Goal: Task Accomplishment & Management: Manage account settings

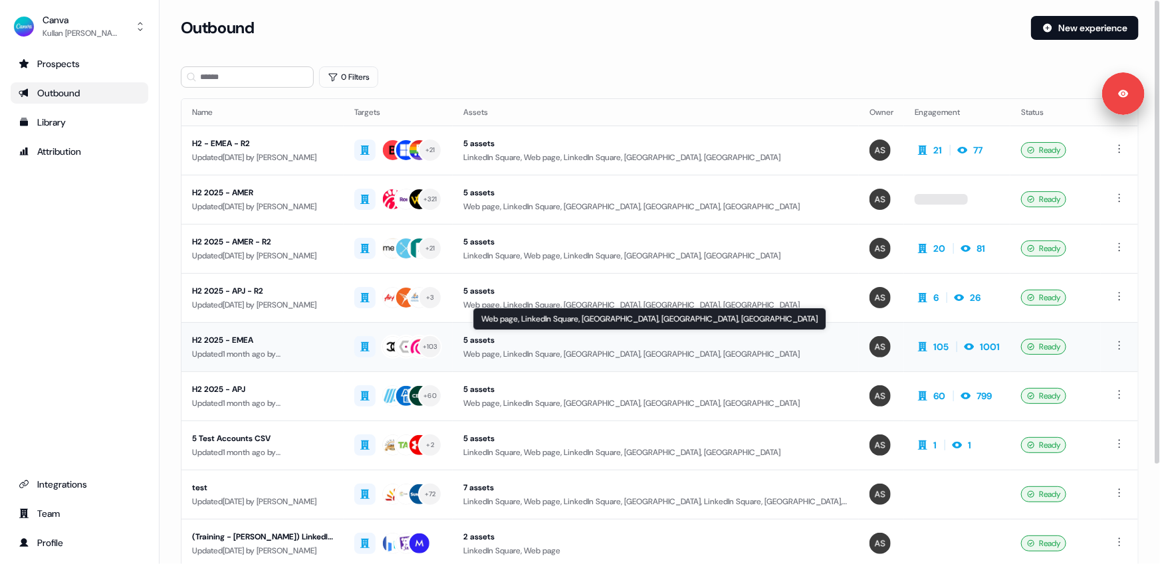
click at [643, 353] on div "Web page, LinkedIn Square, [GEOGRAPHIC_DATA], [GEOGRAPHIC_DATA], [GEOGRAPHIC_DA…" at bounding box center [655, 354] width 385 height 13
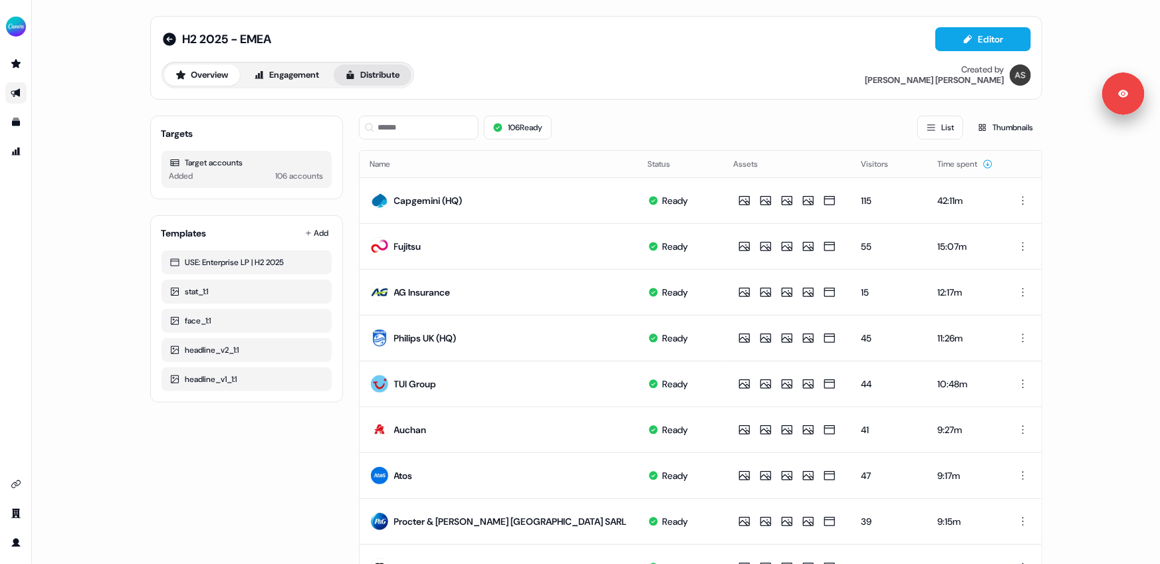
click at [370, 84] on button "Distribute" at bounding box center [373, 74] width 78 height 21
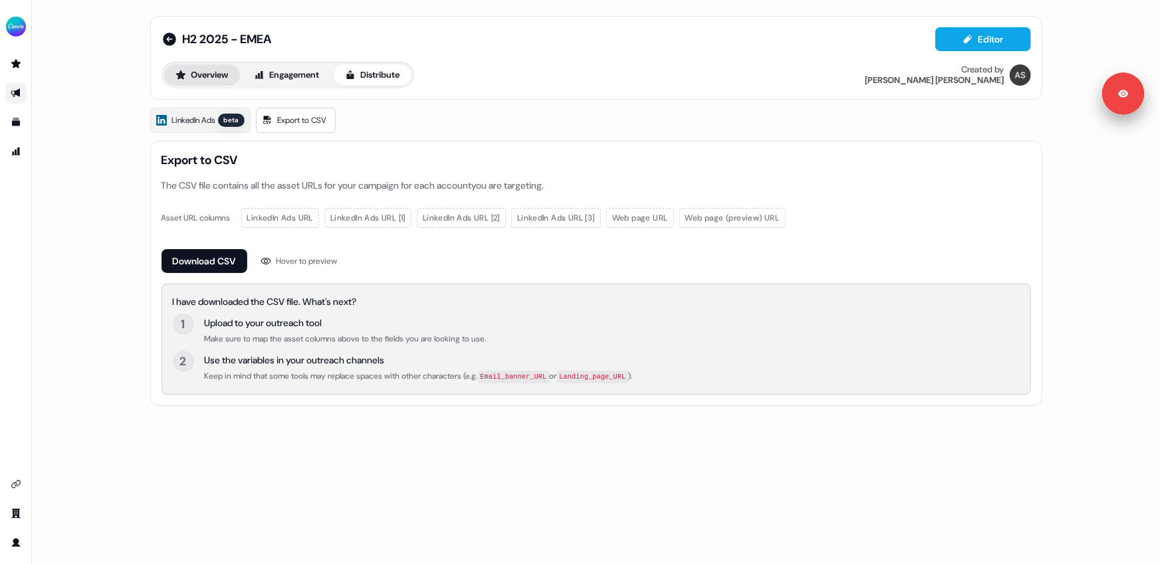
click at [218, 70] on button "Overview" at bounding box center [202, 74] width 76 height 21
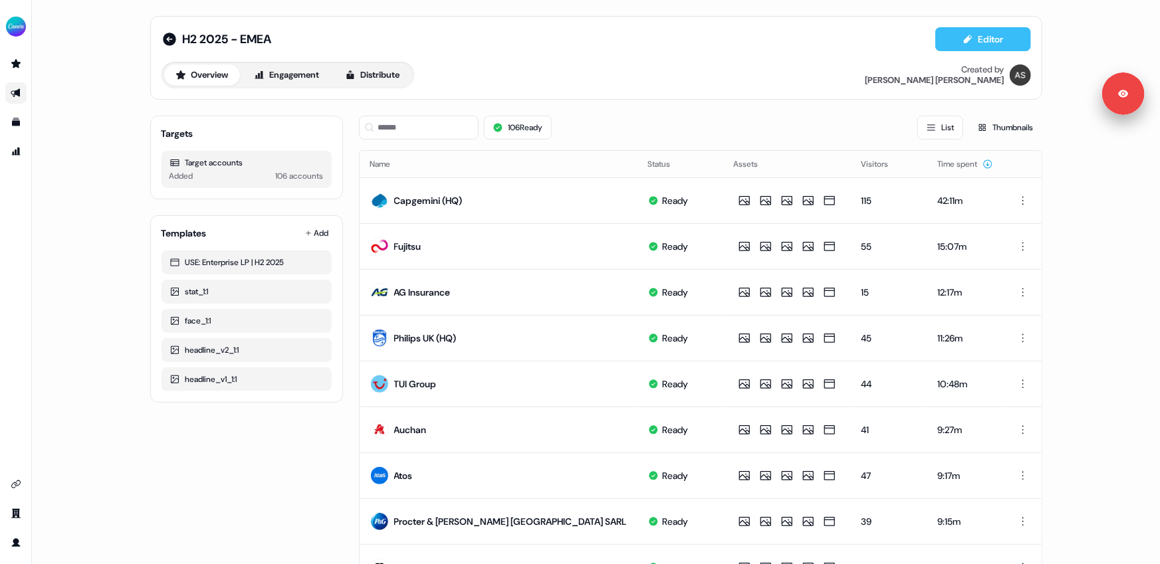
click at [964, 43] on icon at bounding box center [968, 39] width 11 height 11
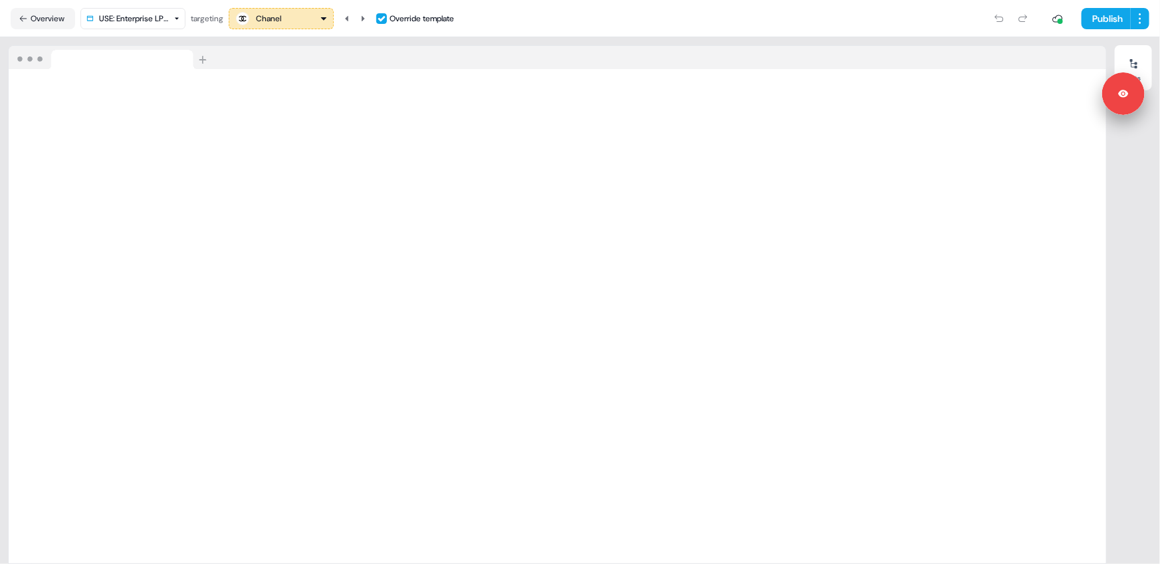
click at [285, 21] on div "Chanel" at bounding box center [281, 19] width 93 height 16
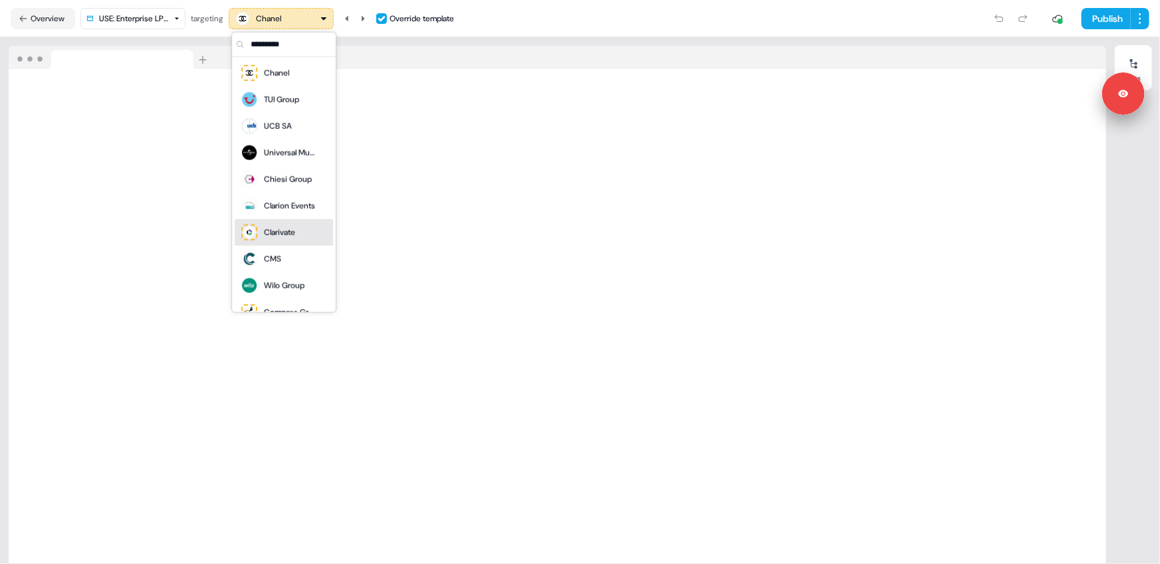
click at [295, 229] on div "Clarivate" at bounding box center [279, 232] width 31 height 13
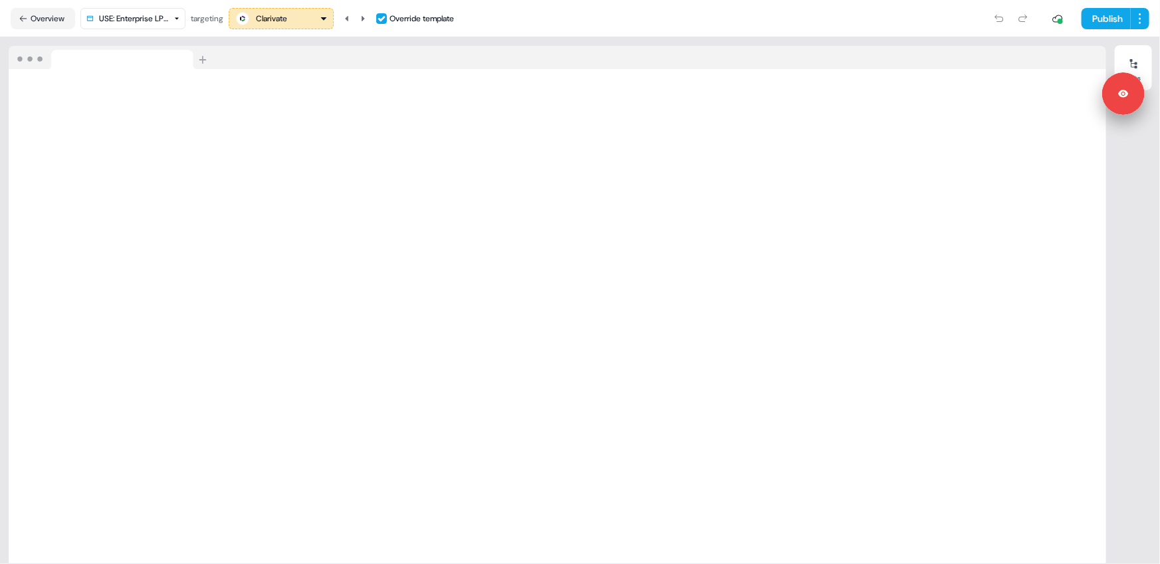
click at [287, 24] on div "Clarivate" at bounding box center [271, 18] width 31 height 13
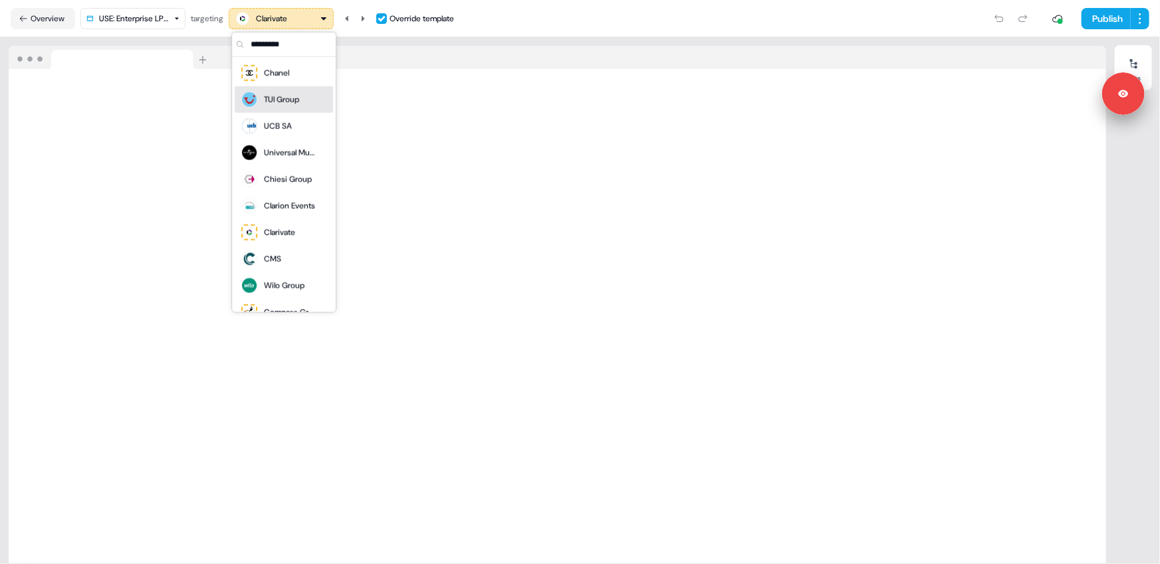
click at [281, 102] on div "TUI Group" at bounding box center [281, 99] width 35 height 13
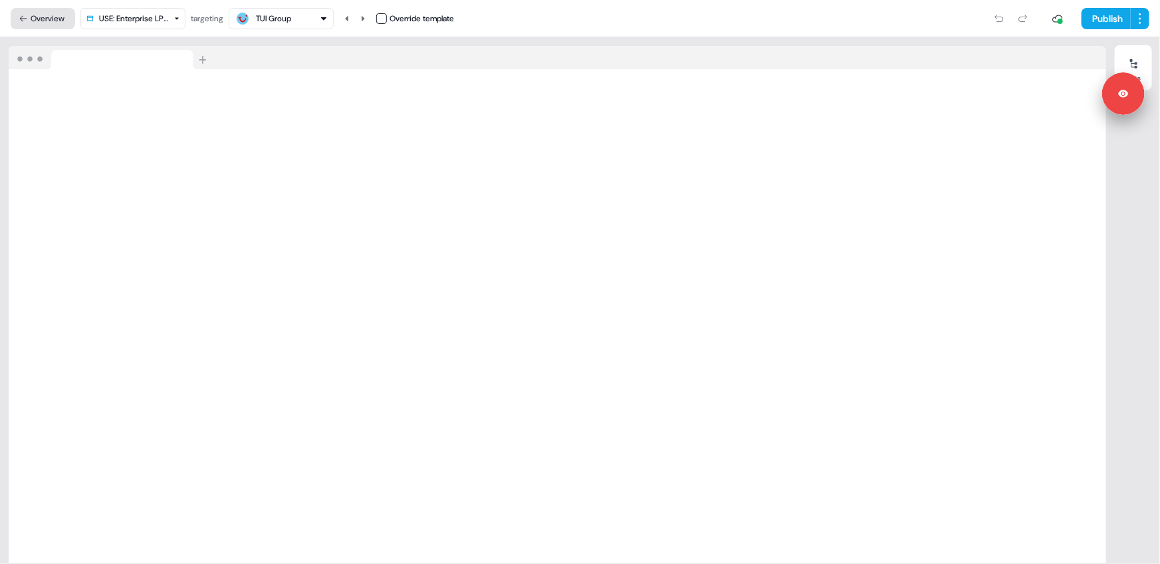
click at [52, 24] on button "Overview" at bounding box center [43, 18] width 64 height 21
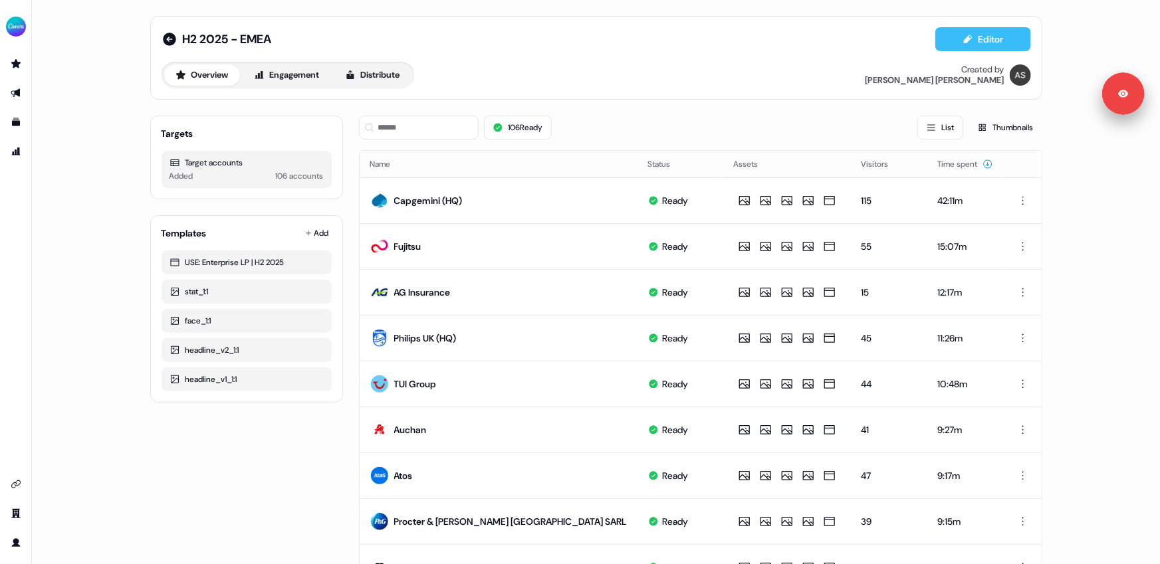
click at [981, 35] on button "Editor" at bounding box center [983, 39] width 96 height 24
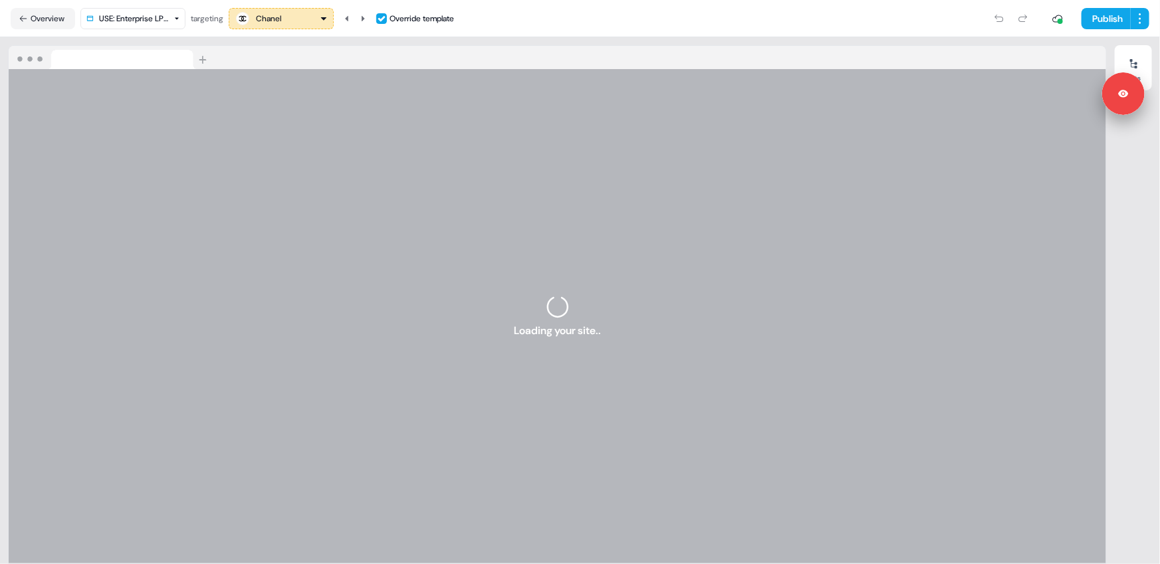
click at [173, 21] on html "For the best experience switch devices to a bigger screen. Go to [DOMAIN_NAME] …" at bounding box center [580, 282] width 1160 height 564
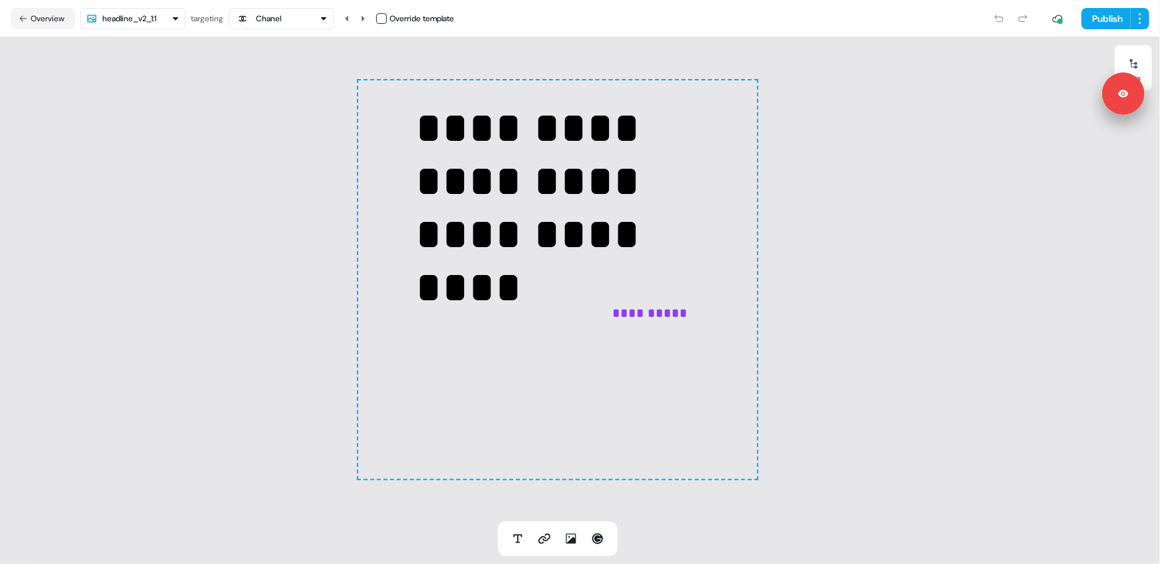
click at [156, 21] on html "**********" at bounding box center [580, 282] width 1160 height 564
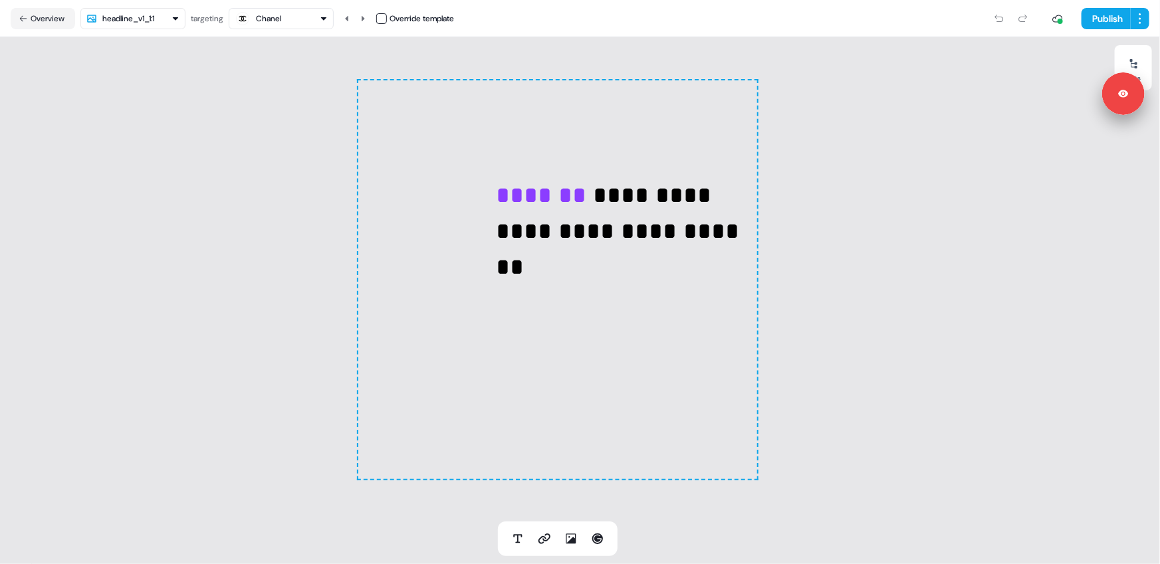
click at [117, 25] on html "**********" at bounding box center [580, 282] width 1160 height 564
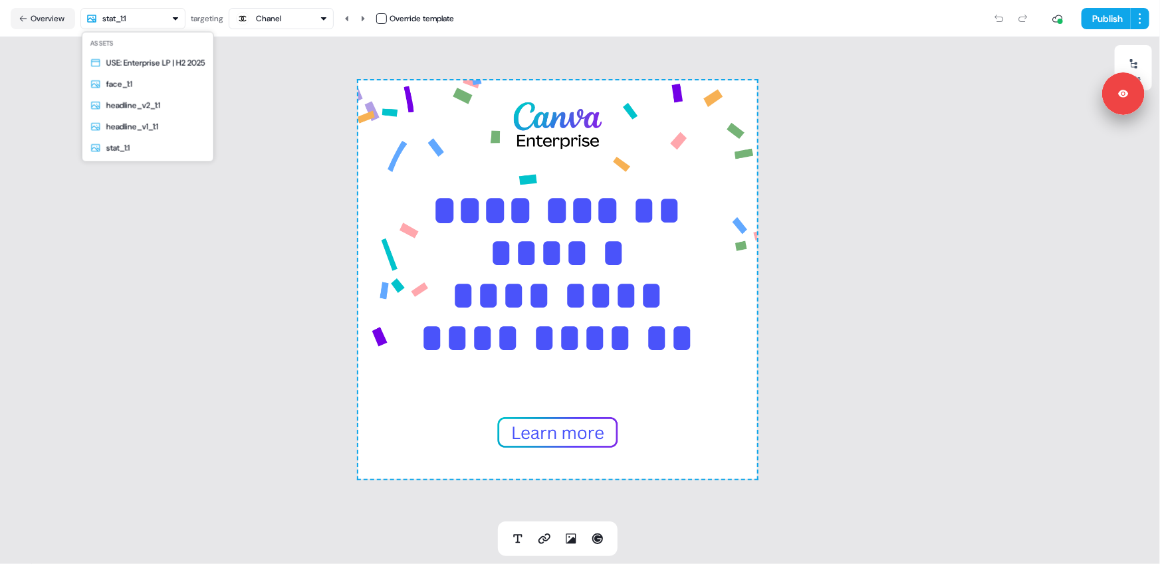
click at [155, 21] on html "**********" at bounding box center [580, 282] width 1160 height 564
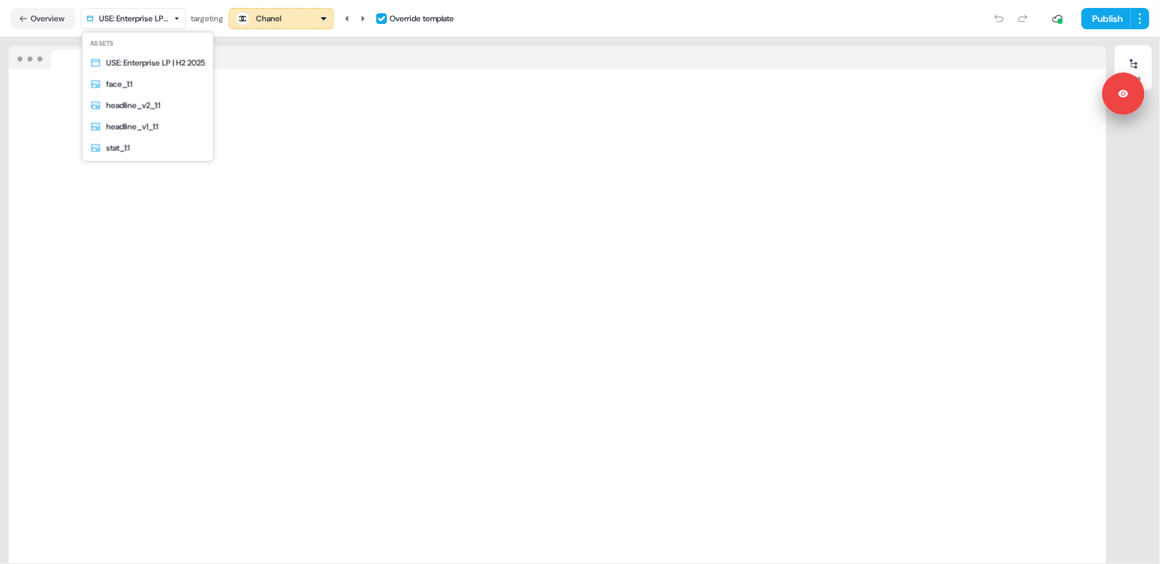
click at [133, 22] on html "For the best experience switch devices to a bigger screen. Go to [DOMAIN_NAME] …" at bounding box center [580, 282] width 1160 height 564
click at [43, 25] on html "For the best experience switch devices to a bigger screen. Go to [DOMAIN_NAME] …" at bounding box center [580, 282] width 1160 height 564
click at [43, 25] on button "Overview" at bounding box center [43, 18] width 64 height 21
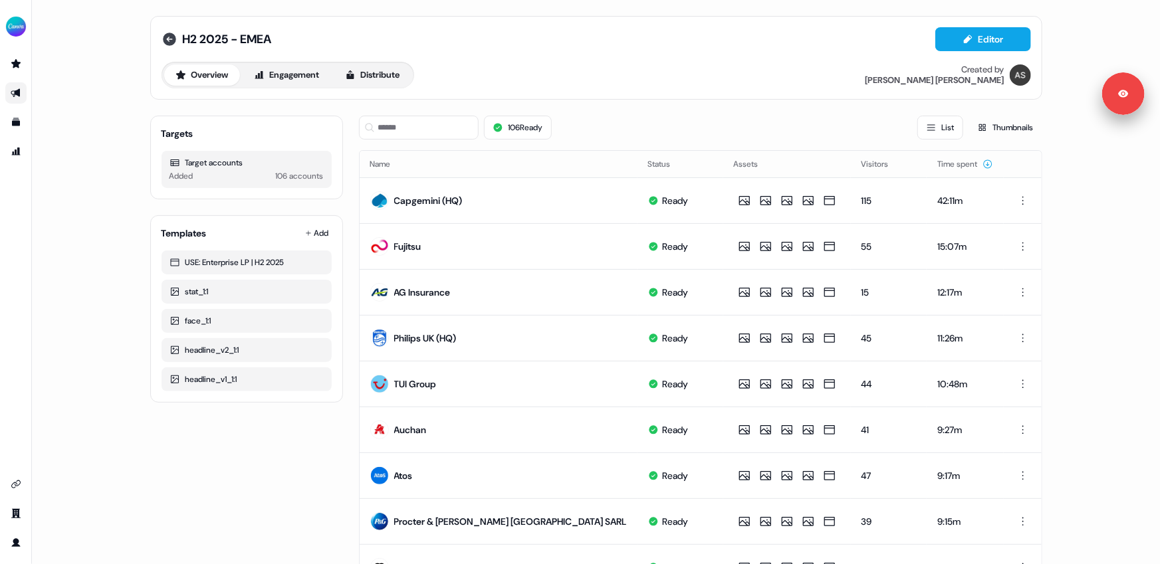
click at [164, 41] on icon at bounding box center [169, 39] width 13 height 13
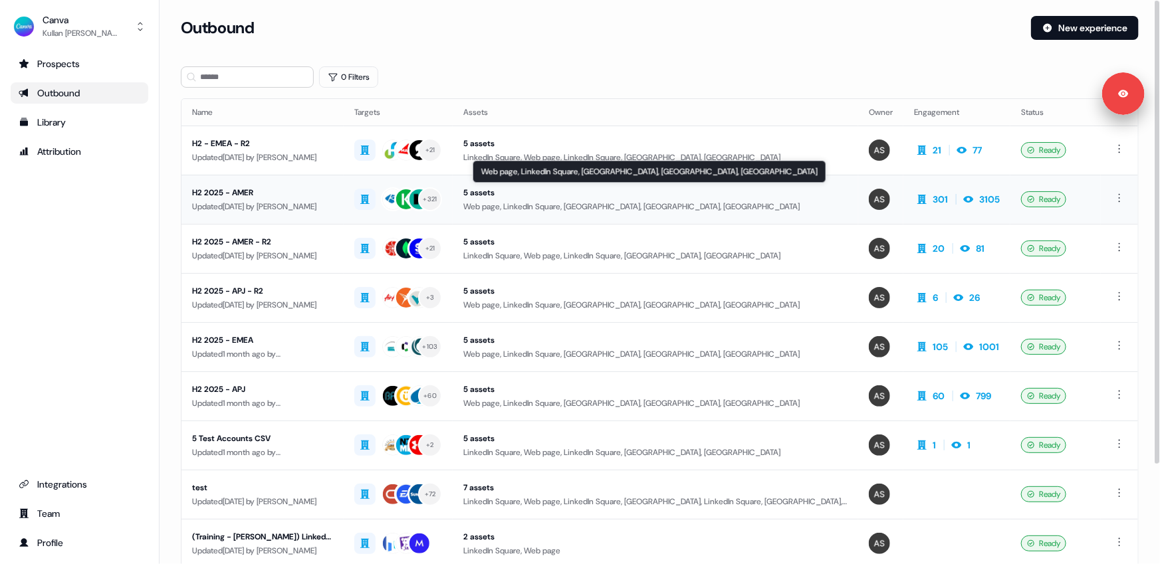
click at [628, 201] on div "Web page, LinkedIn Square, [GEOGRAPHIC_DATA], [GEOGRAPHIC_DATA], [GEOGRAPHIC_DA…" at bounding box center [655, 206] width 384 height 13
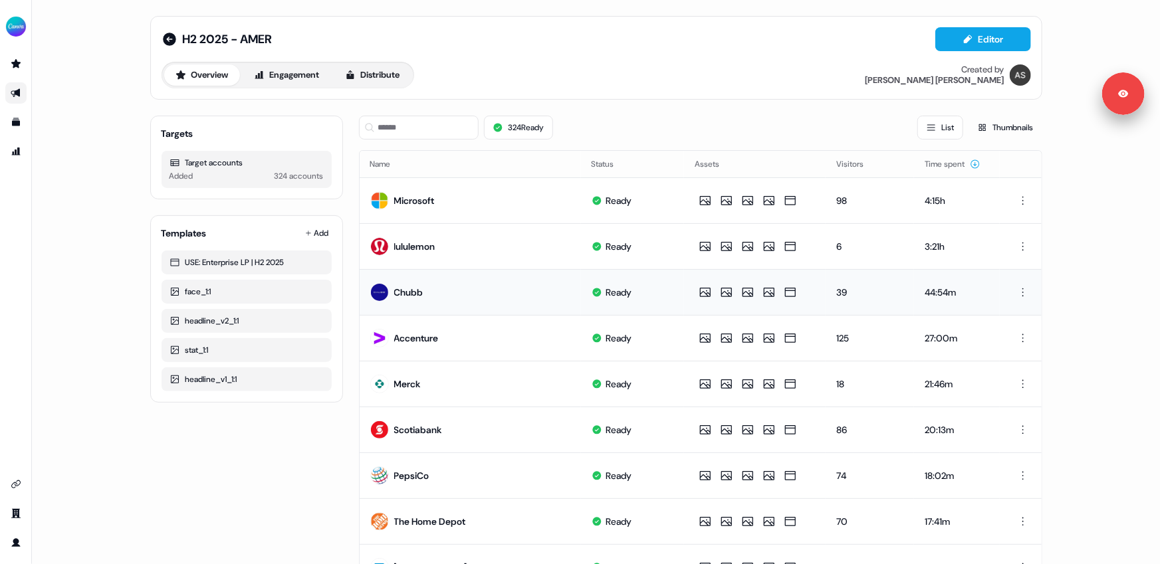
scroll to position [29, 0]
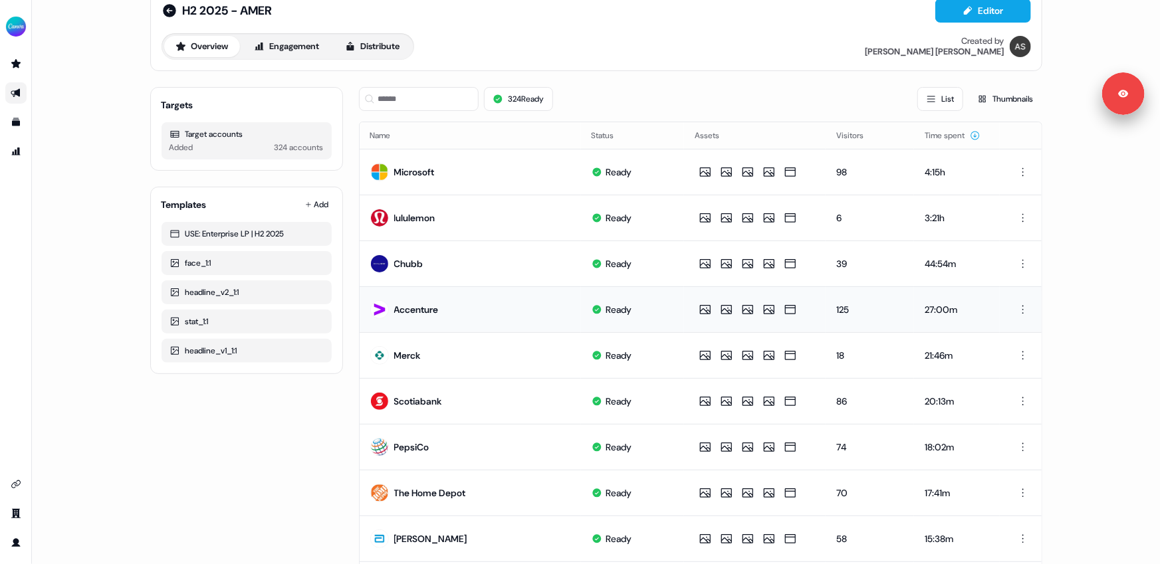
click at [404, 308] on div "Accenture" at bounding box center [416, 309] width 45 height 13
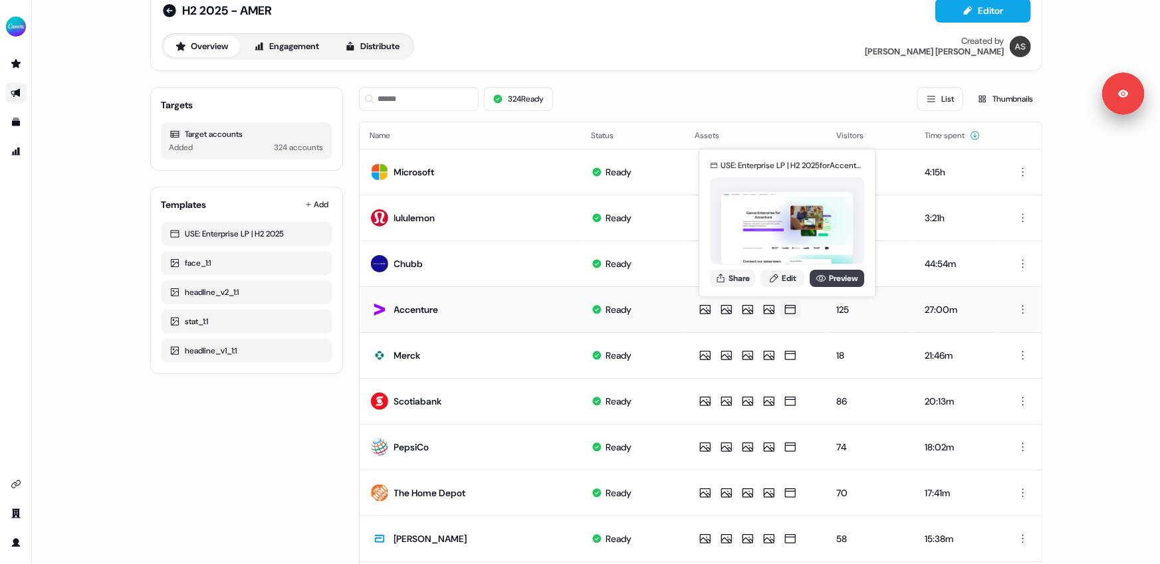
click at [821, 279] on icon at bounding box center [821, 278] width 10 height 7
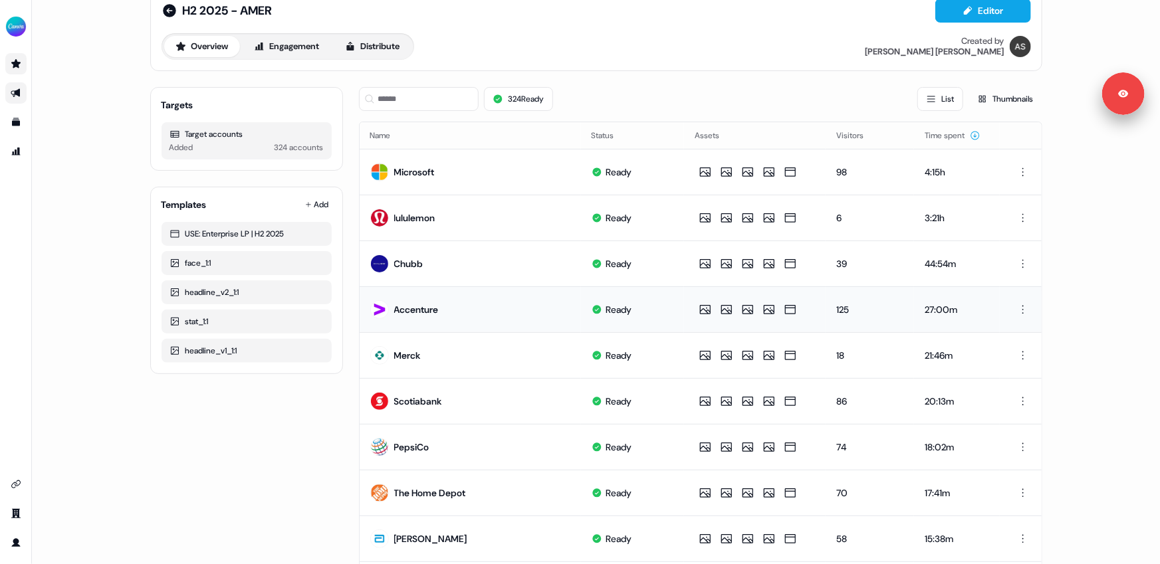
click at [18, 70] on link "Go to prospects" at bounding box center [15, 63] width 21 height 21
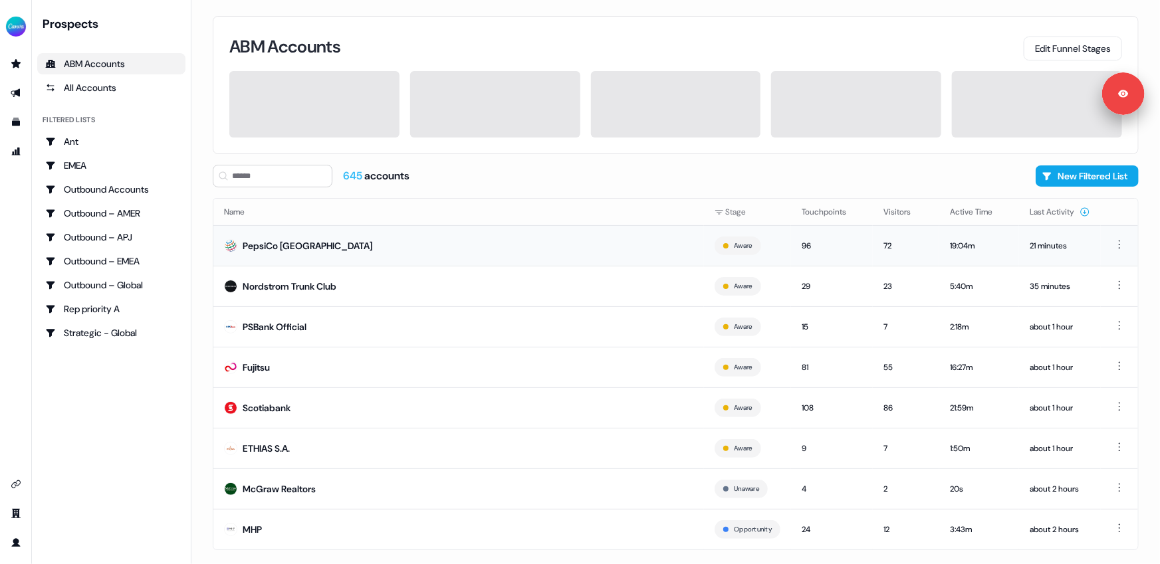
click at [298, 247] on div "PepsiCo [GEOGRAPHIC_DATA]" at bounding box center [308, 245] width 130 height 13
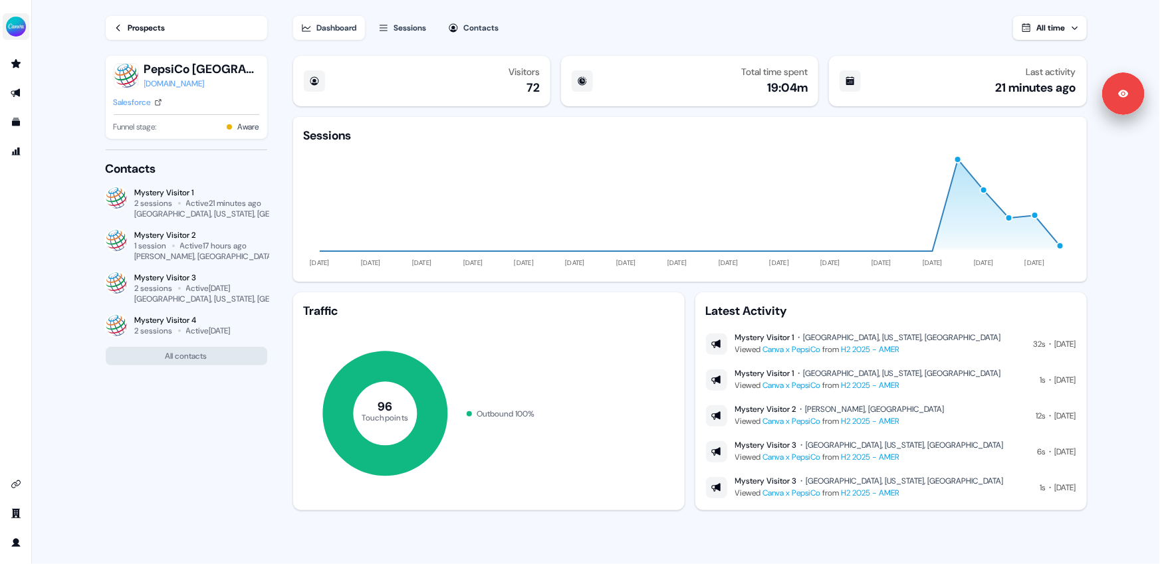
click at [11, 24] on img "side nav menu" at bounding box center [15, 26] width 21 height 21
click at [48, 104] on div "Logout" at bounding box center [68, 110] width 126 height 24
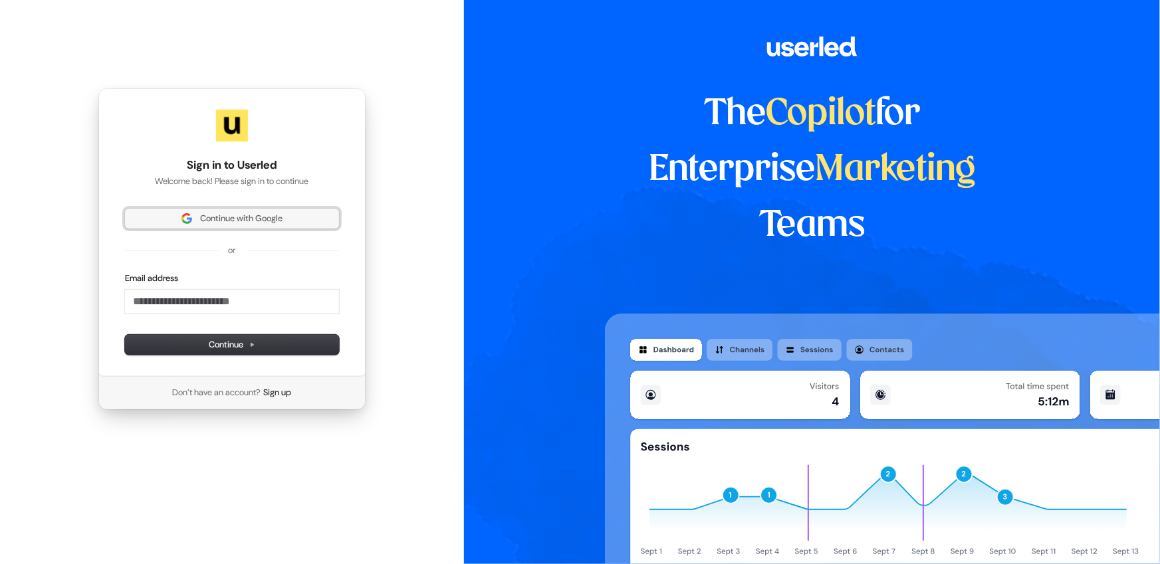
click at [251, 218] on span "Continue with Google" at bounding box center [241, 219] width 82 height 12
